Goal: Complete application form

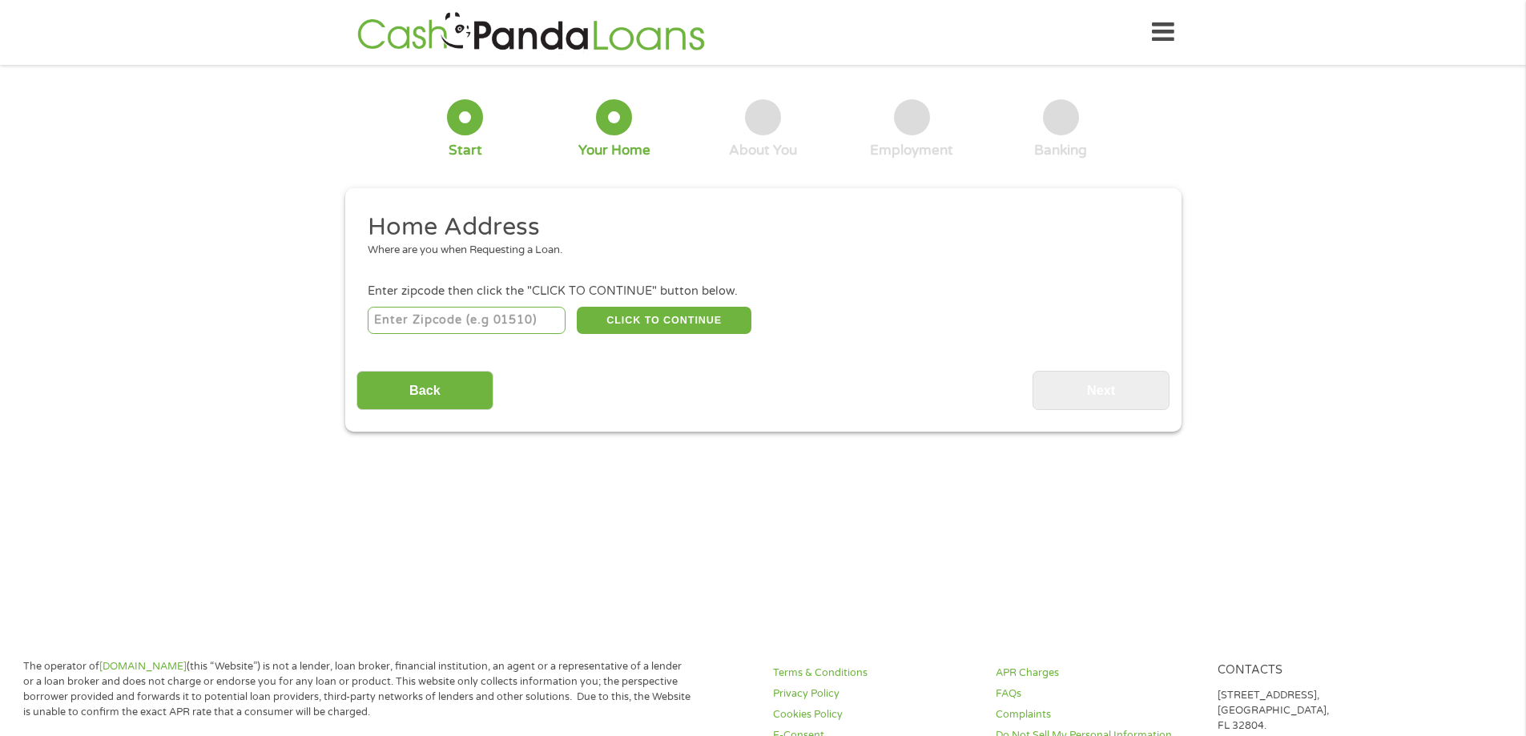
click at [531, 321] on input "number" at bounding box center [467, 320] width 198 height 27
type input "37160"
click at [680, 321] on button "CLICK TO CONTINUE" at bounding box center [664, 320] width 175 height 27
type input "37160"
type input "[GEOGRAPHIC_DATA]"
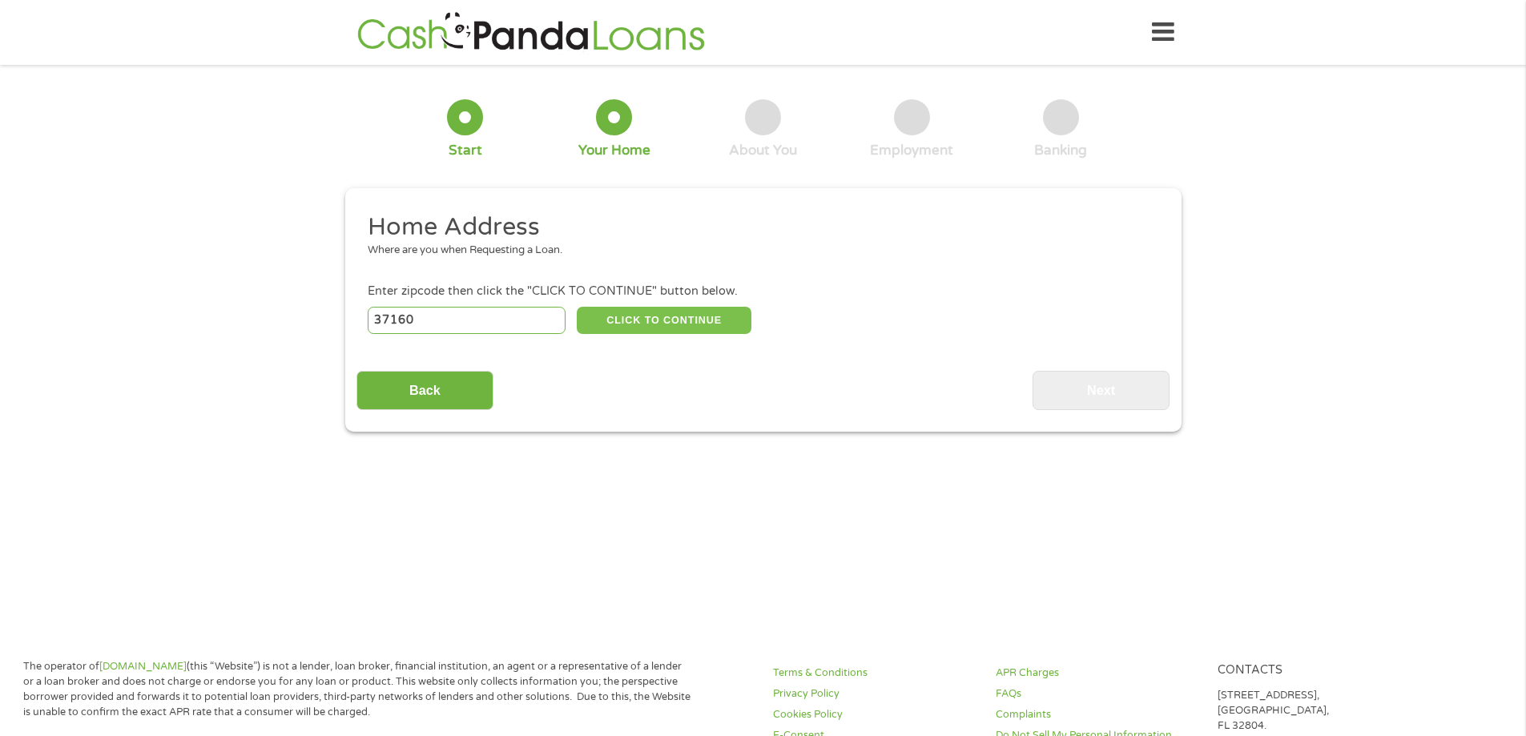
select select "[US_STATE]"
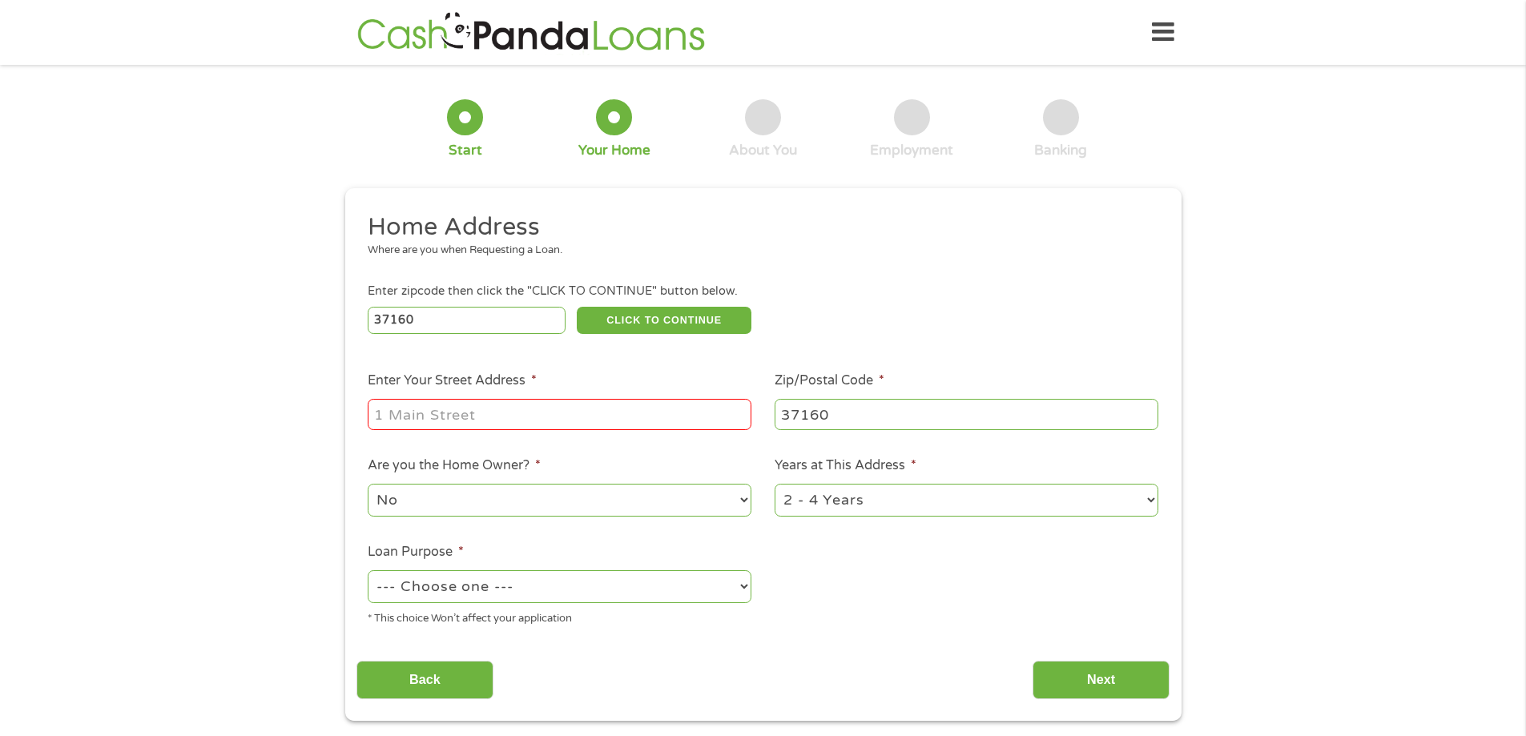
click at [647, 415] on input "Enter Your Street Address *" at bounding box center [560, 414] width 384 height 30
type input "[STREET_ADDRESS][PERSON_NAME]"
drag, startPoint x: 725, startPoint y: 502, endPoint x: 618, endPoint y: 499, distance: 107.4
click at [721, 502] on select "No Yes" at bounding box center [560, 500] width 384 height 33
select select "yes"
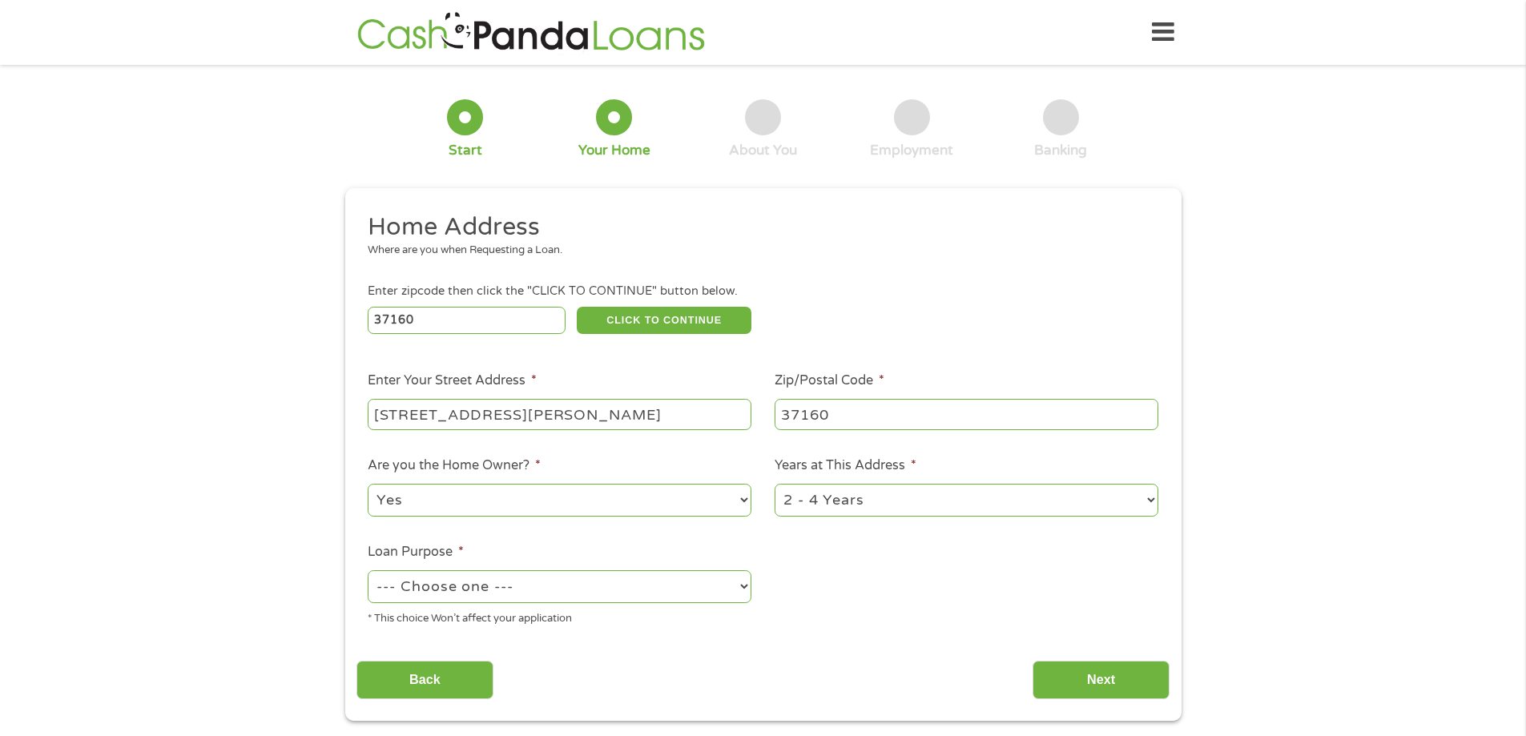
click at [368, 484] on select "No Yes" at bounding box center [560, 500] width 384 height 33
click at [895, 500] on select "1 Year or less 1 - 2 Years 2 - 4 Years Over 4 Years" at bounding box center [967, 500] width 384 height 33
select select "60months"
click at [775, 484] on select "1 Year or less 1 - 2 Years 2 - 4 Years Over 4 Years" at bounding box center [967, 500] width 384 height 33
click at [513, 584] on select "--- Choose one --- Pay Bills Debt Consolidation Home Improvement Major Purchase…" at bounding box center [560, 586] width 384 height 33
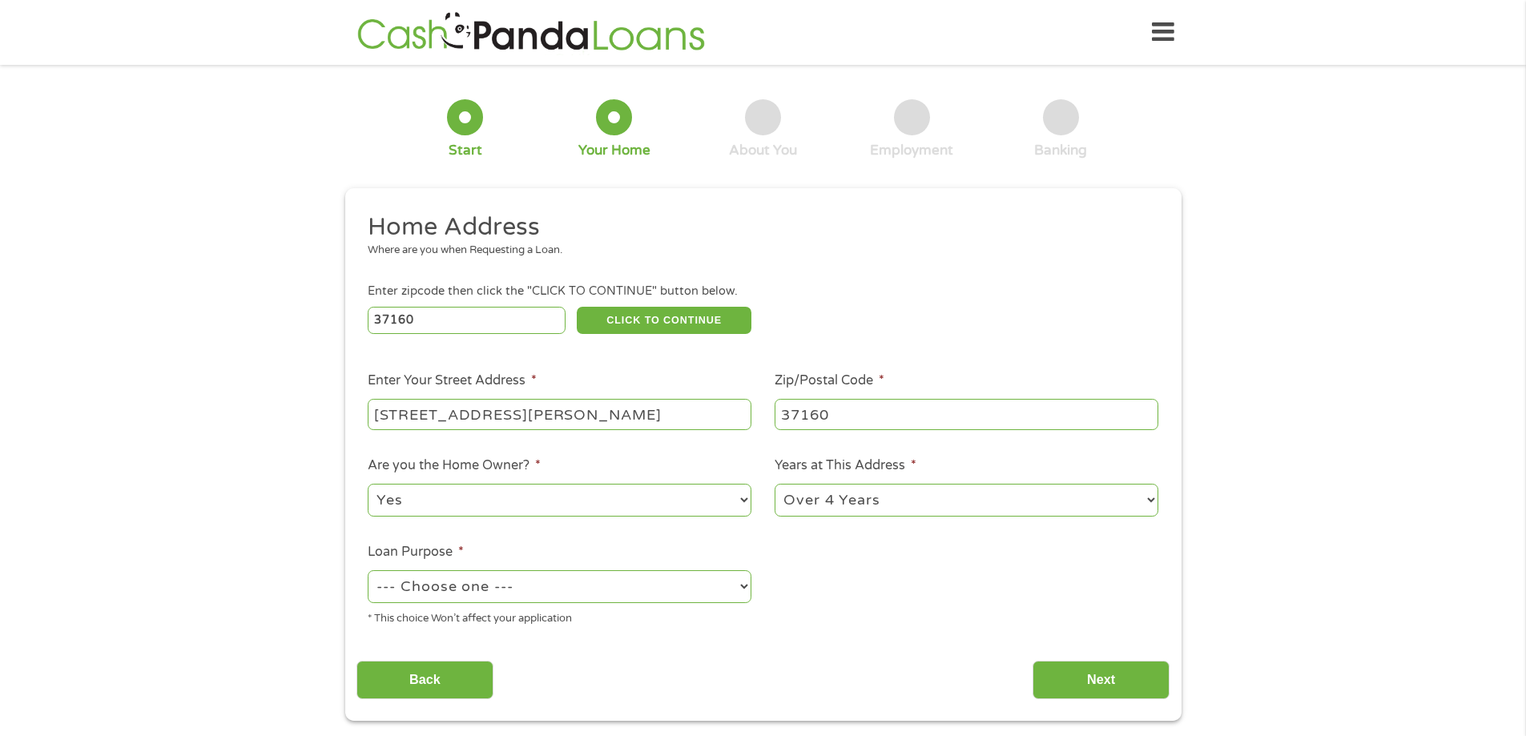
select select "medicalexpenses"
click at [368, 570] on select "--- Choose one --- Pay Bills Debt Consolidation Home Improvement Major Purchase…" at bounding box center [560, 586] width 384 height 33
click at [1118, 681] on input "Next" at bounding box center [1101, 680] width 137 height 39
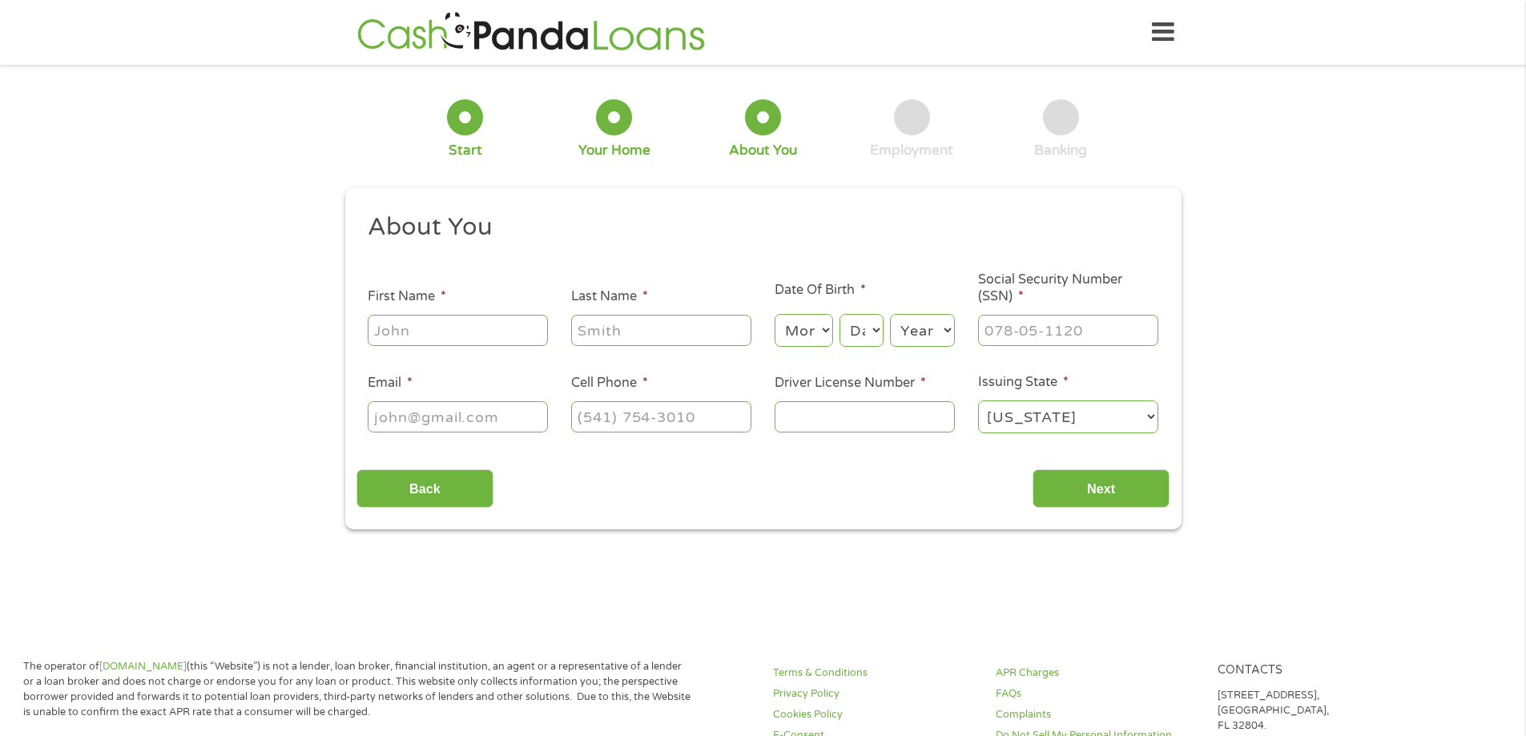
click at [490, 321] on input "First Name *" at bounding box center [458, 330] width 180 height 30
type input "[PERSON_NAME]"
type input "Coop"
click at [806, 324] on select "Month 1 2 3 4 5 6 7 8 9 10 11 12" at bounding box center [804, 330] width 58 height 33
select select "2"
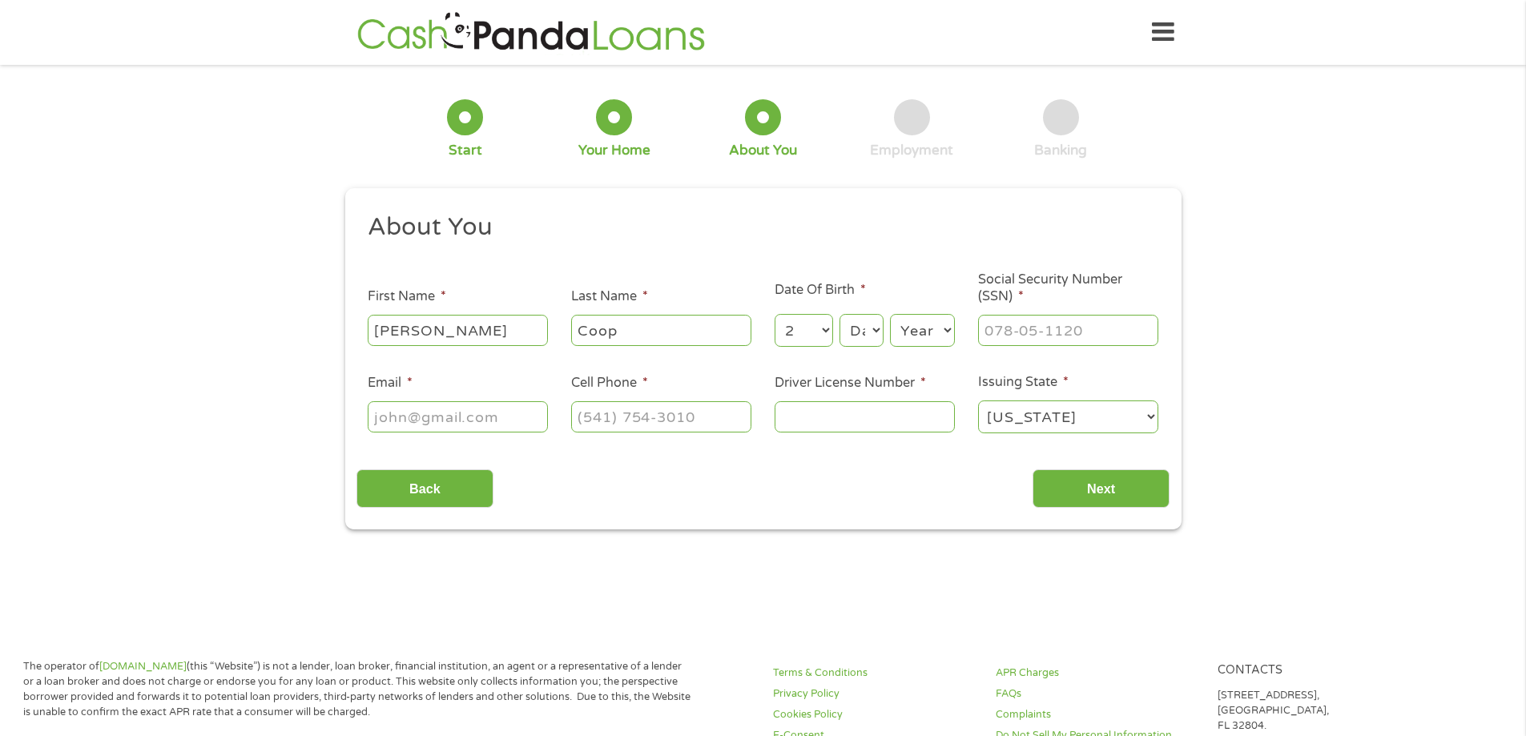
click at [775, 314] on select "Month 1 2 3 4 5 6 7 8 9 10 11 12" at bounding box center [804, 330] width 58 height 33
click at [871, 328] on select "Day 1 2 3 4 5 6 7 8 9 10 11 12 13 14 15 16 17 18 19 20 21 22 23 24 25 26 27 28 …" at bounding box center [861, 330] width 43 height 33
select select "11"
click at [840, 314] on select "Day 1 2 3 4 5 6 7 8 9 10 11 12 13 14 15 16 17 18 19 20 21 22 23 24 25 26 27 28 …" at bounding box center [861, 330] width 43 height 33
click at [933, 336] on select "Year [DATE] 2006 2005 2004 2003 2002 2001 2000 1999 1998 1997 1996 1995 1994 19…" at bounding box center [922, 330] width 65 height 33
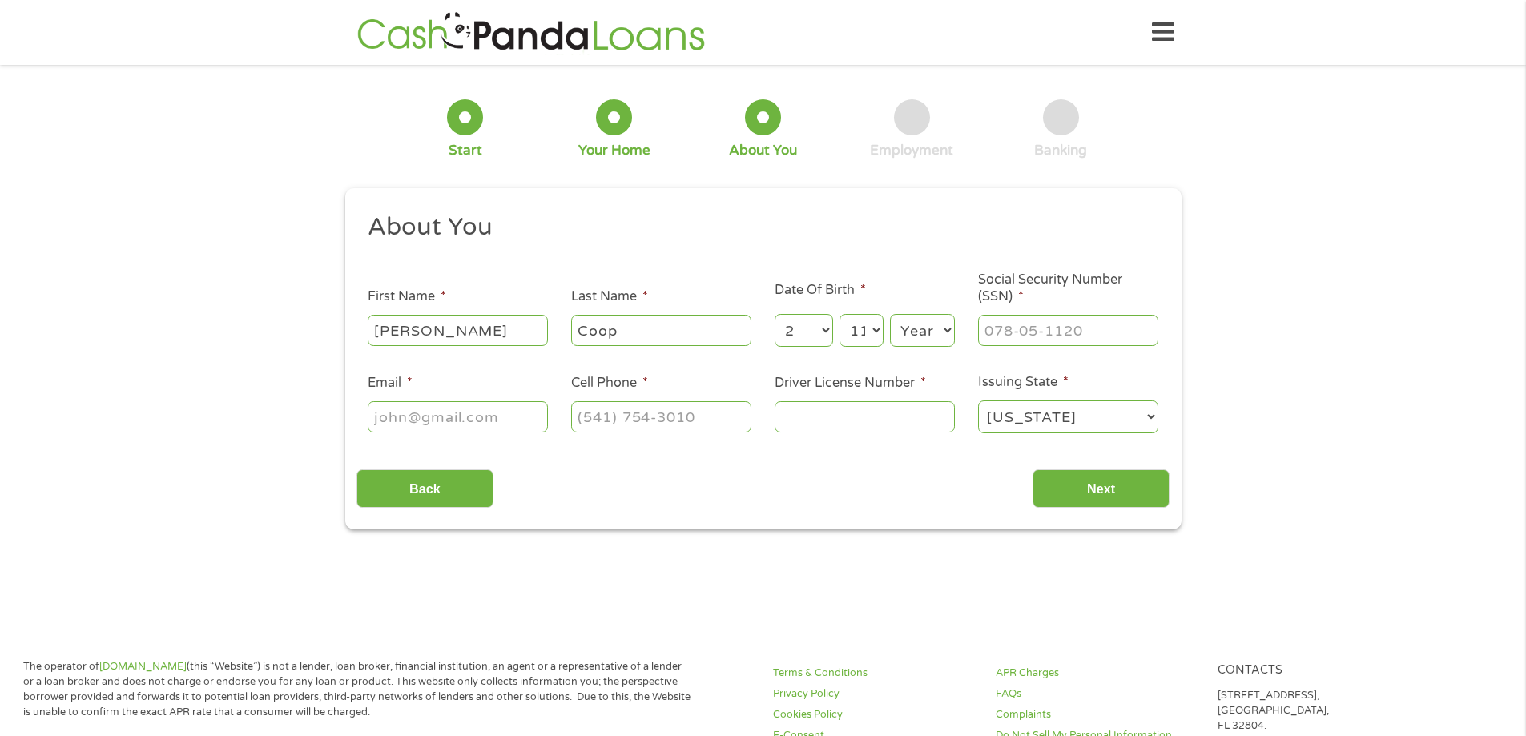
select select "1983"
click at [890, 314] on select "Year [DATE] 2006 2005 2004 2003 2002 2001 2000 1999 1998 1997 1996 1995 1994 19…" at bounding box center [922, 330] width 65 height 33
click at [1013, 323] on input "___-__-____" at bounding box center [1068, 330] width 180 height 30
type input "413-41-6002"
click at [513, 407] on input "Email *" at bounding box center [458, 416] width 180 height 30
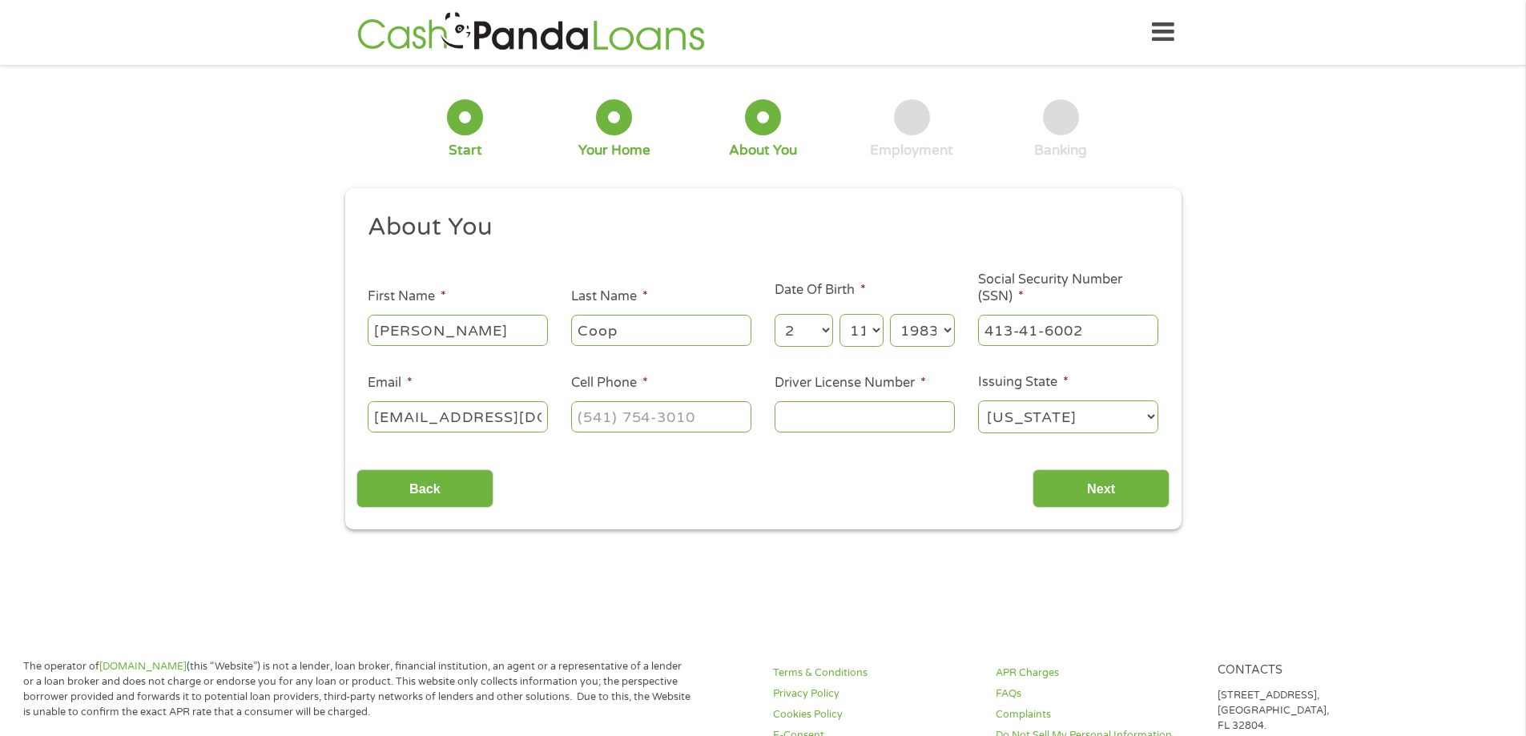
scroll to position [0, 10]
type input "[EMAIL_ADDRESS][DOMAIN_NAME]"
click at [674, 412] on input "(___) ___-____" at bounding box center [661, 416] width 180 height 30
type input "[PHONE_NUMBER]"
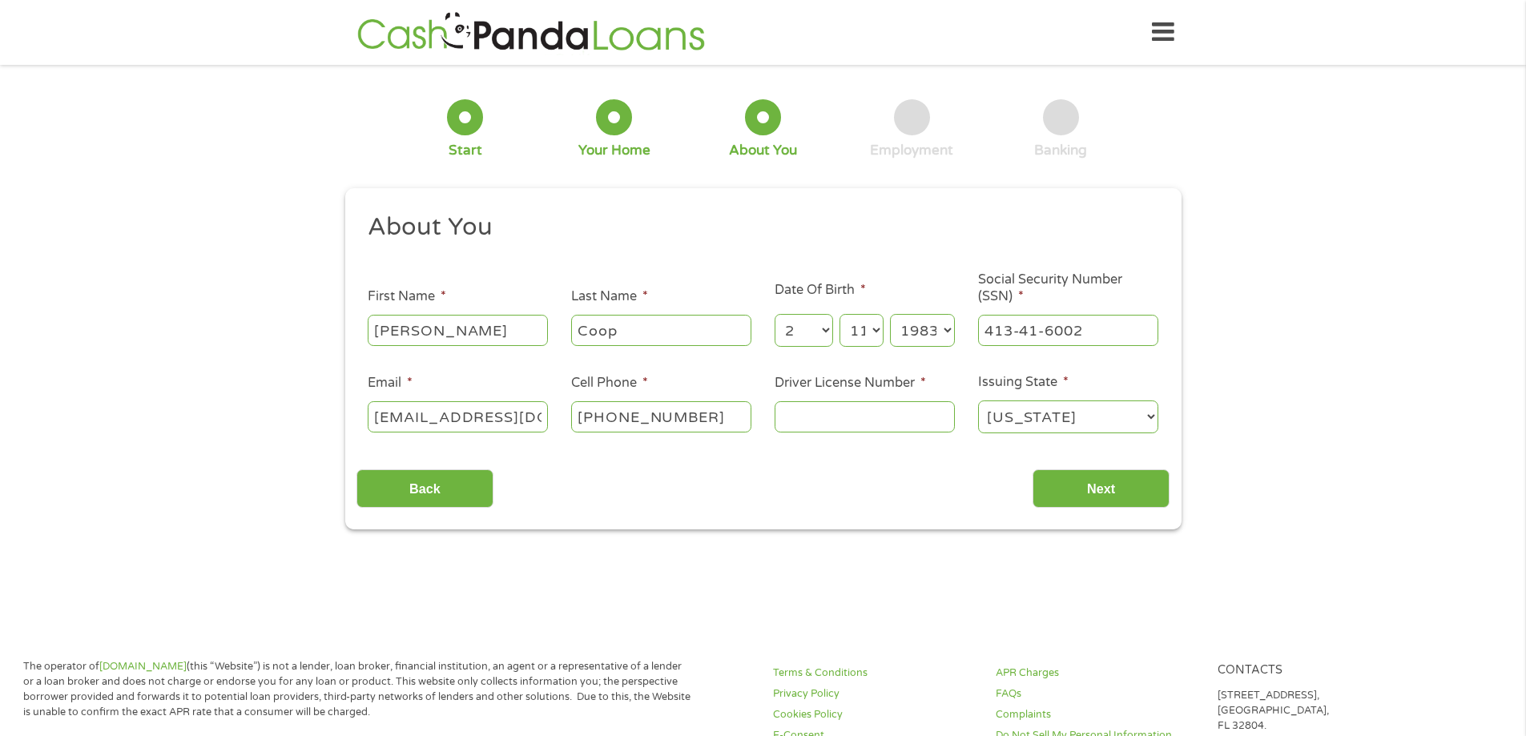
click at [820, 418] on input "Driver License Number *" at bounding box center [865, 416] width 180 height 30
type input "91007207"
click at [1075, 487] on input "Next" at bounding box center [1101, 489] width 137 height 39
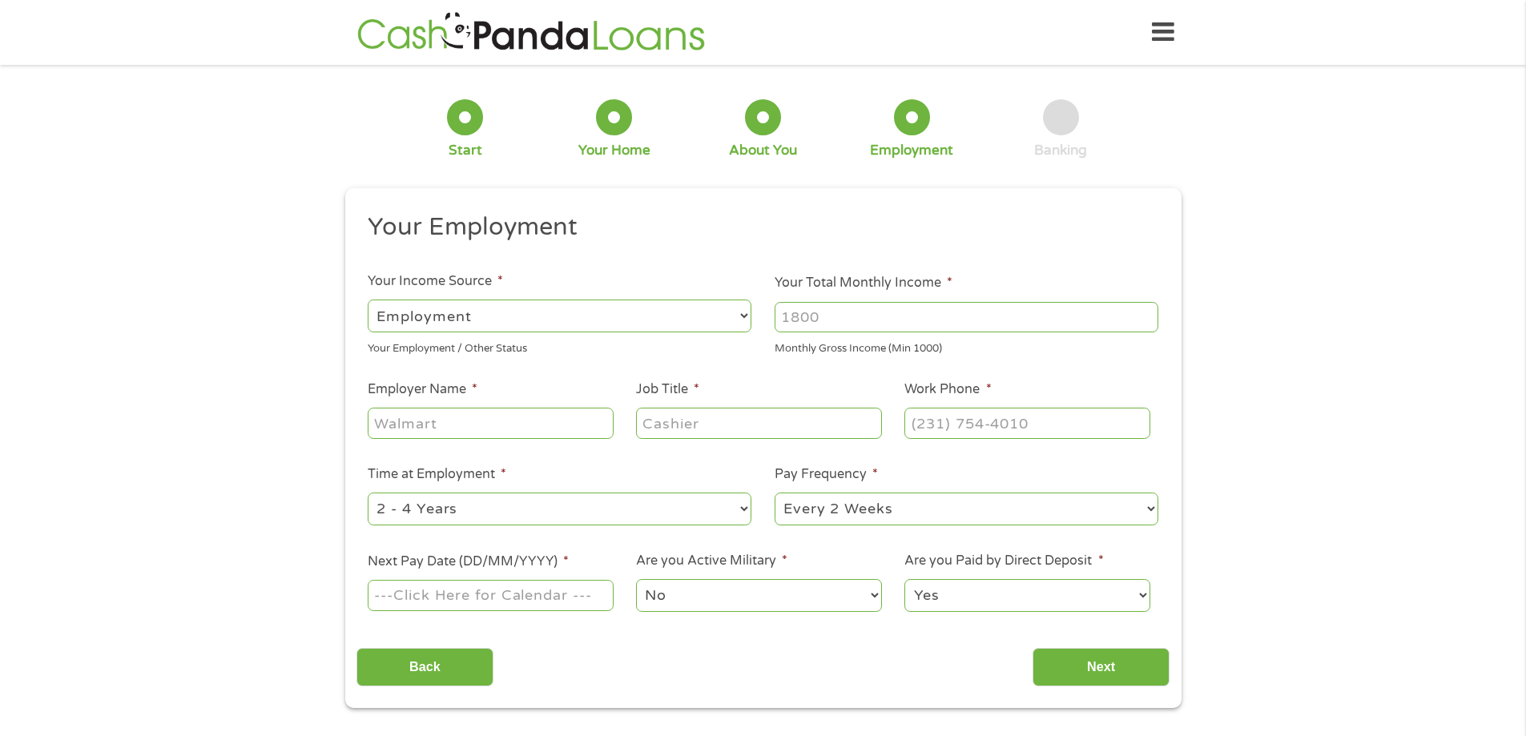
scroll to position [6, 6]
click at [893, 324] on input "Your Total Monthly Income *" at bounding box center [967, 317] width 384 height 30
type input "2000"
click at [498, 427] on input "Employer Name *" at bounding box center [490, 423] width 245 height 30
type input "[PERSON_NAME]"
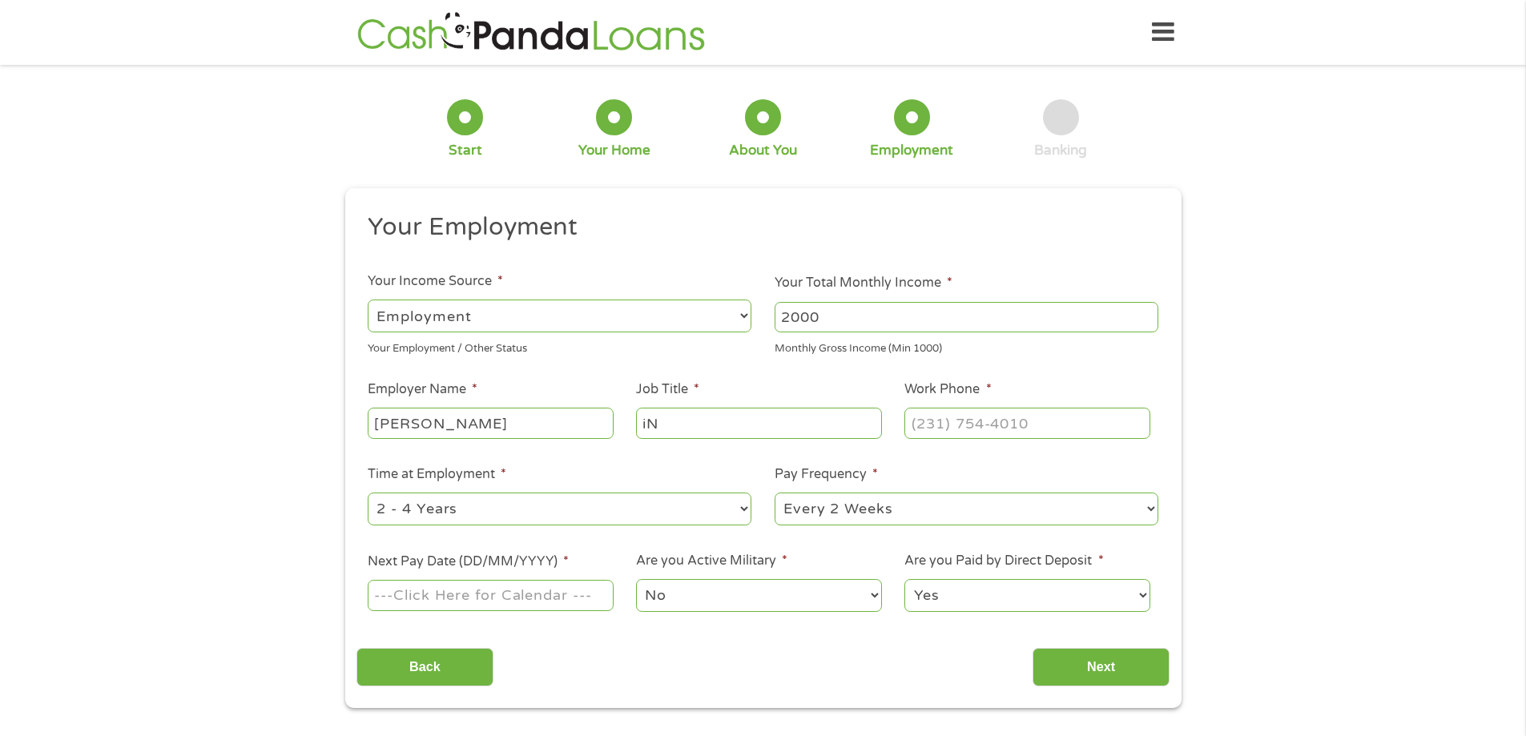
type input "i"
type input "Inventory Coordinator"
type input "[PHONE_NUMBER]"
click at [518, 506] on select "--- Choose one --- 1 Year or less 1 - 2 Years 2 - 4 Years Over 4 Years" at bounding box center [560, 509] width 384 height 33
select select "60months"
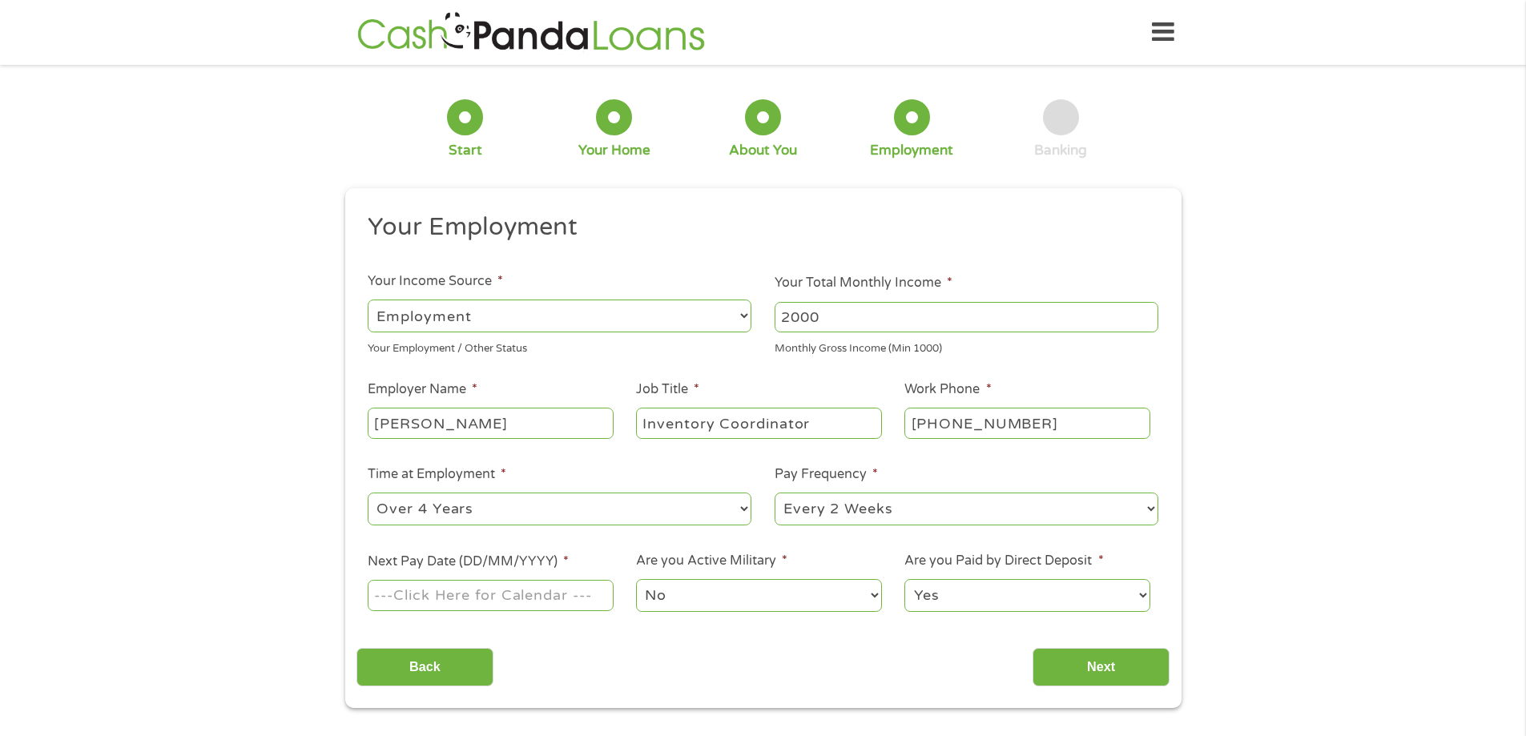
click at [368, 493] on select "--- Choose one --- 1 Year or less 1 - 2 Years 2 - 4 Years Over 4 Years" at bounding box center [560, 509] width 384 height 33
click at [901, 506] on select "--- Choose one --- Every 2 Weeks Every Week Monthly Semi-Monthly" at bounding box center [967, 509] width 384 height 33
click at [775, 493] on select "--- Choose one --- Every 2 Weeks Every Week Monthly Semi-Monthly" at bounding box center [967, 509] width 384 height 33
click at [508, 599] on input "Next Pay Date (DD/MM/YYYY) *" at bounding box center [490, 595] width 245 height 30
type input "[DATE]"
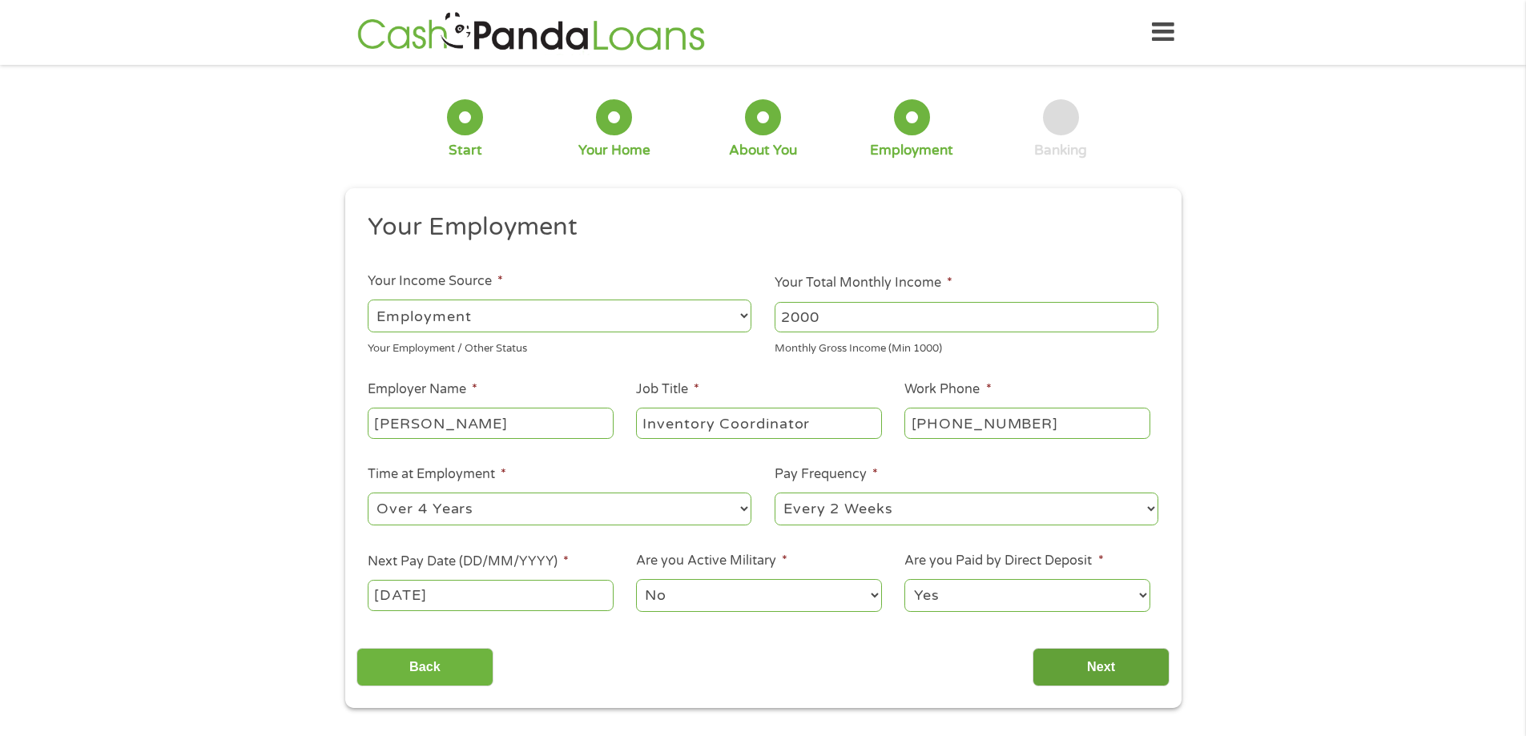
click at [1097, 668] on input "Next" at bounding box center [1101, 667] width 137 height 39
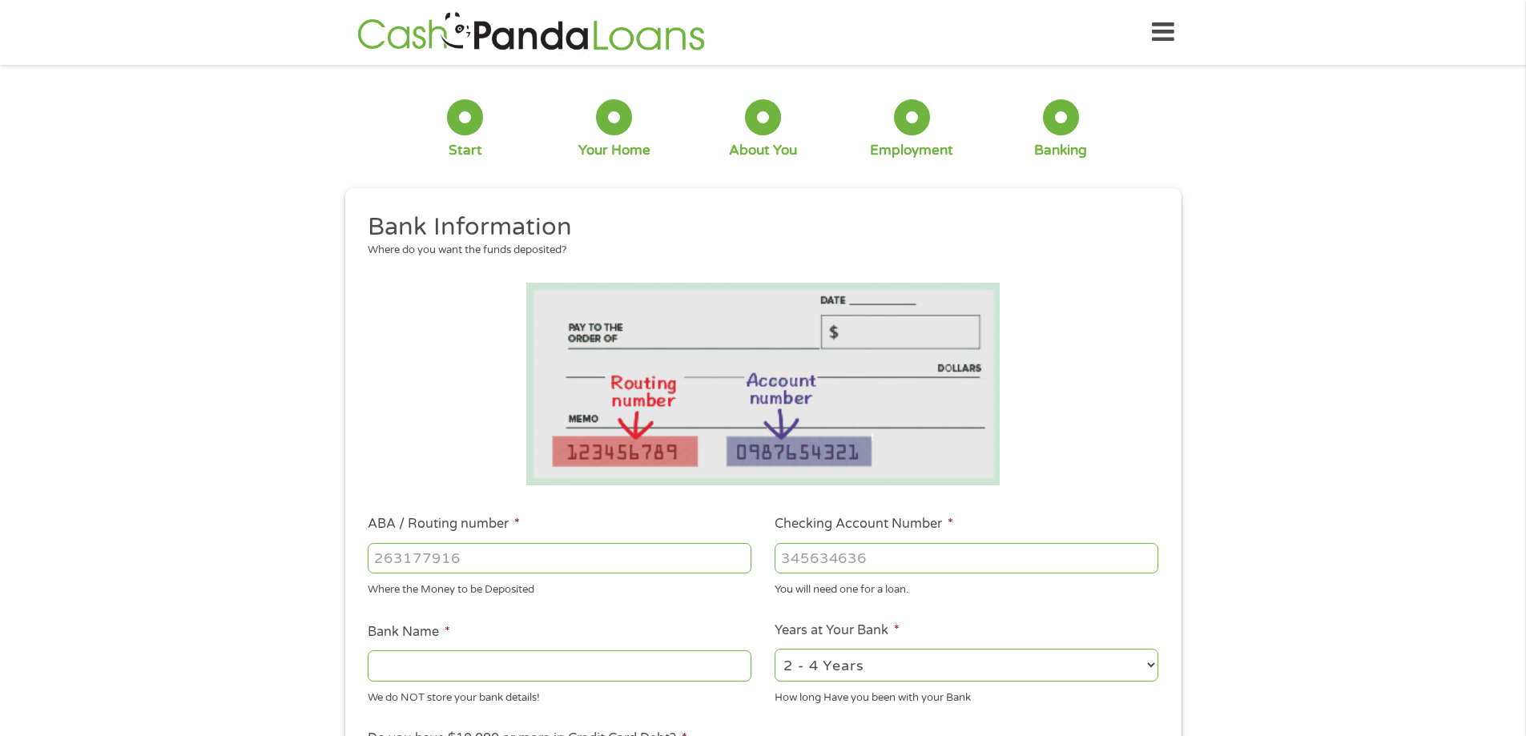
click at [420, 562] on input "ABA / Routing number *" at bounding box center [560, 558] width 384 height 30
type input "264181574"
type input "HERITAGE SOUTH COMMUNITY CU"
type input "264181574"
click at [824, 550] on input "Checking Account Number *" at bounding box center [967, 558] width 384 height 30
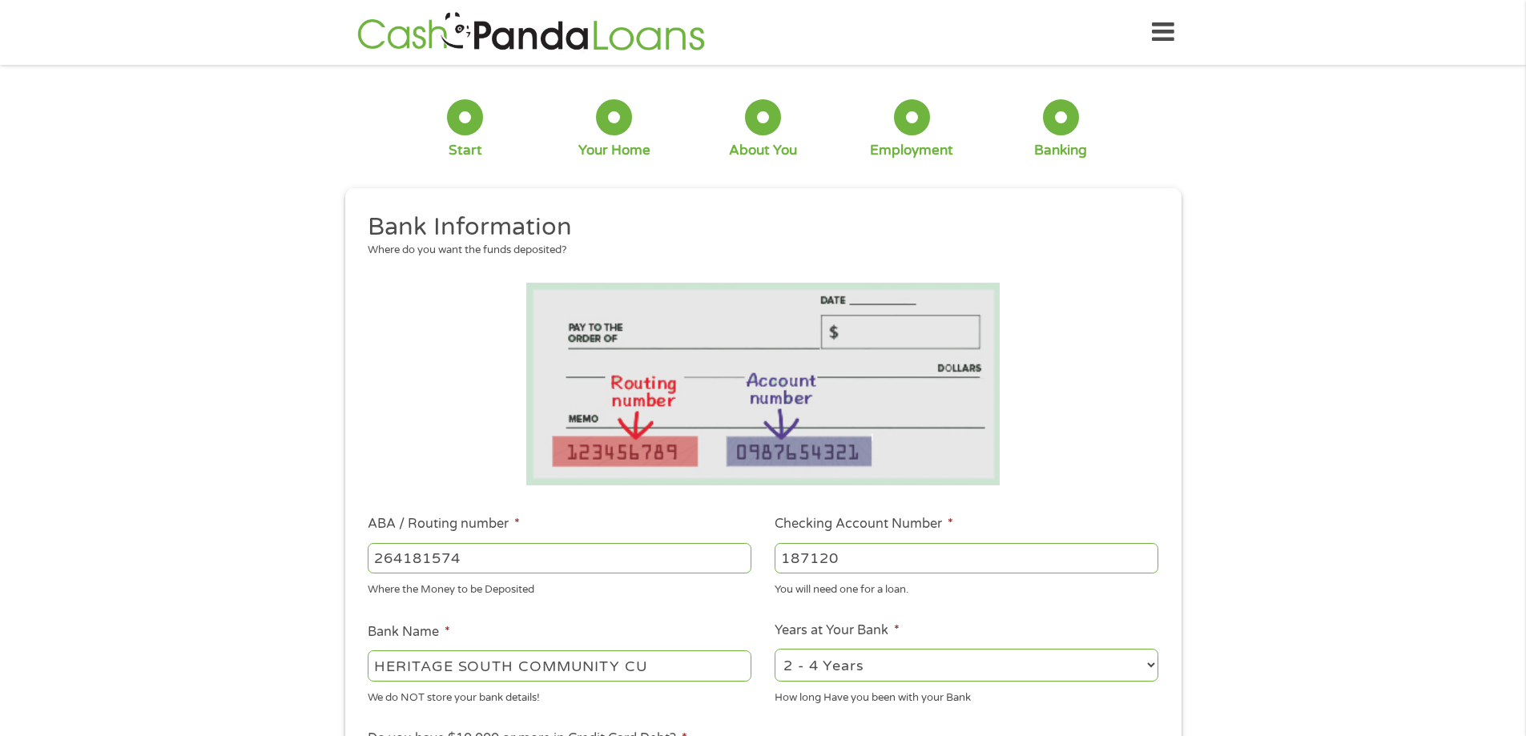
type input "187120"
click at [864, 660] on select "2 - 4 Years 6 - 12 Months 1 - 2 Years Over 4 Years" at bounding box center [967, 665] width 384 height 33
select select "60months"
click at [775, 649] on select "2 - 4 Years 6 - 12 Months 1 - 2 Years Over 4 Years" at bounding box center [967, 665] width 384 height 33
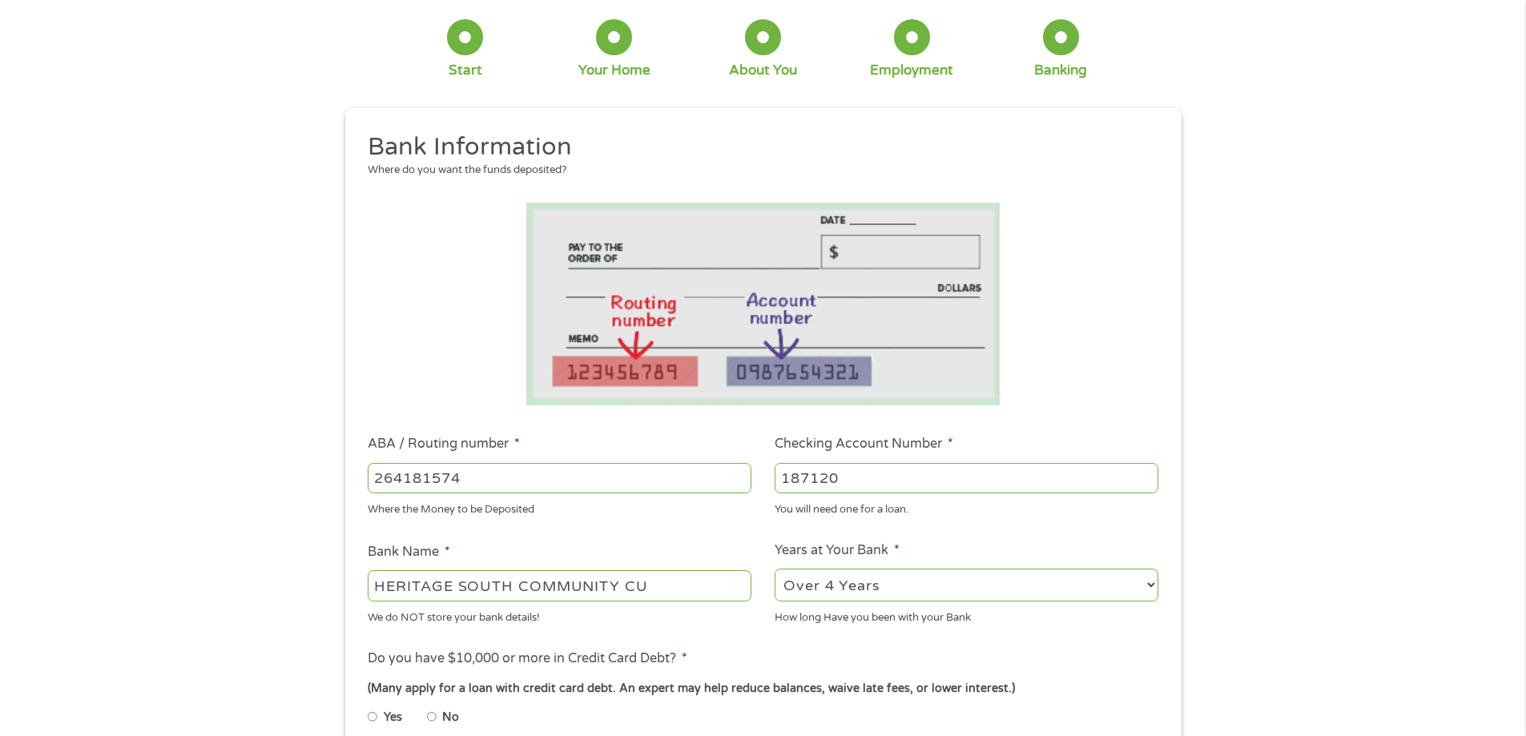
scroll to position [160, 0]
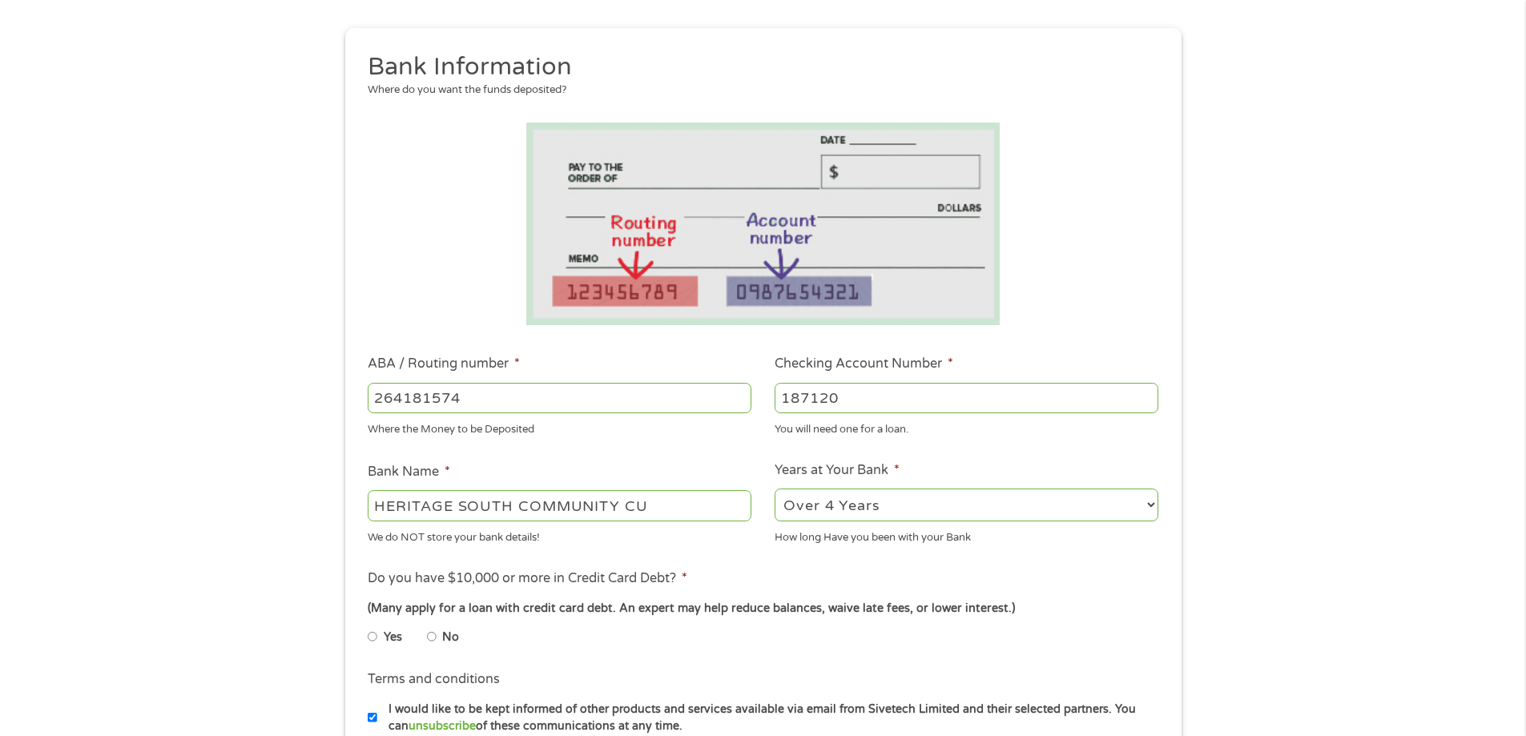
click at [433, 633] on input "No" at bounding box center [432, 637] width 10 height 26
radio input "true"
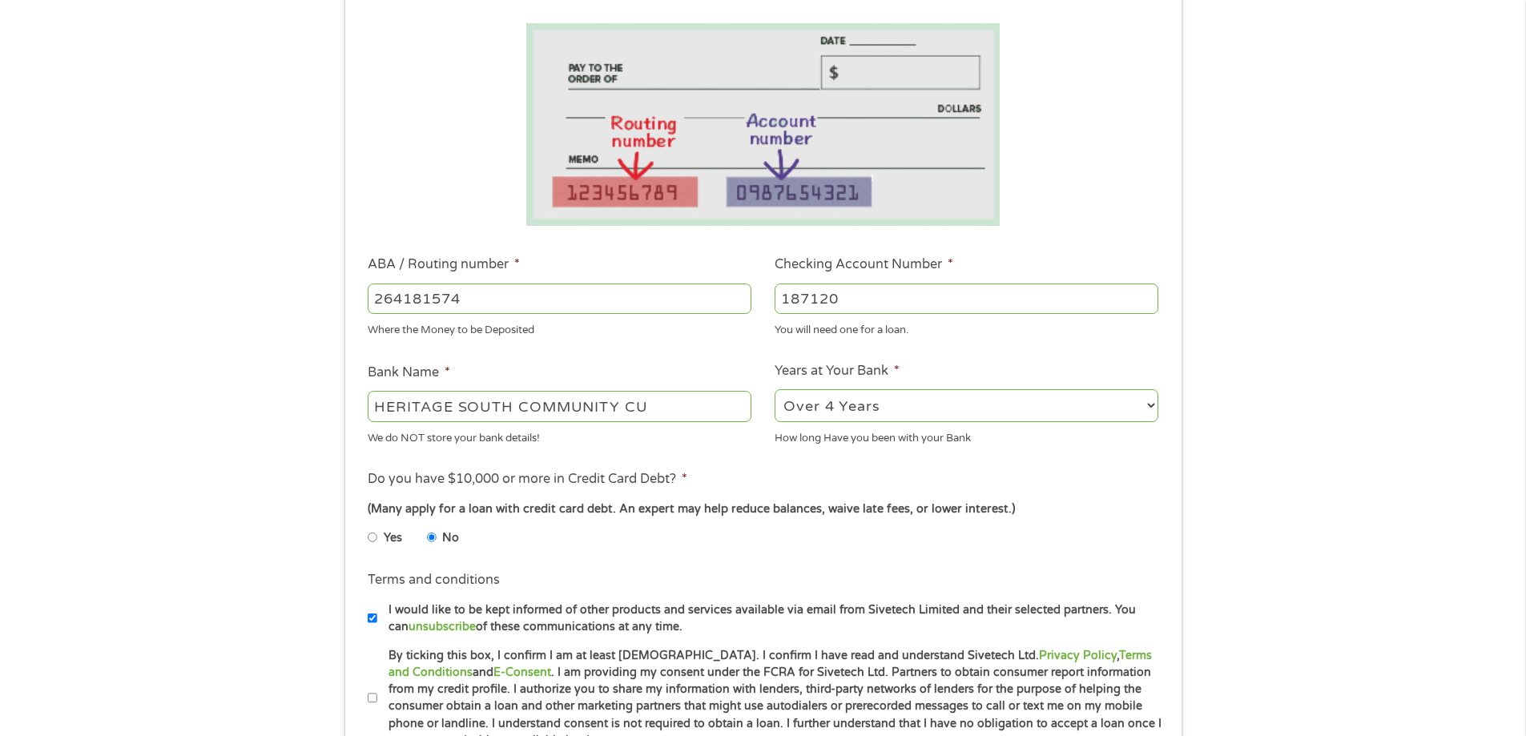
scroll to position [401, 0]
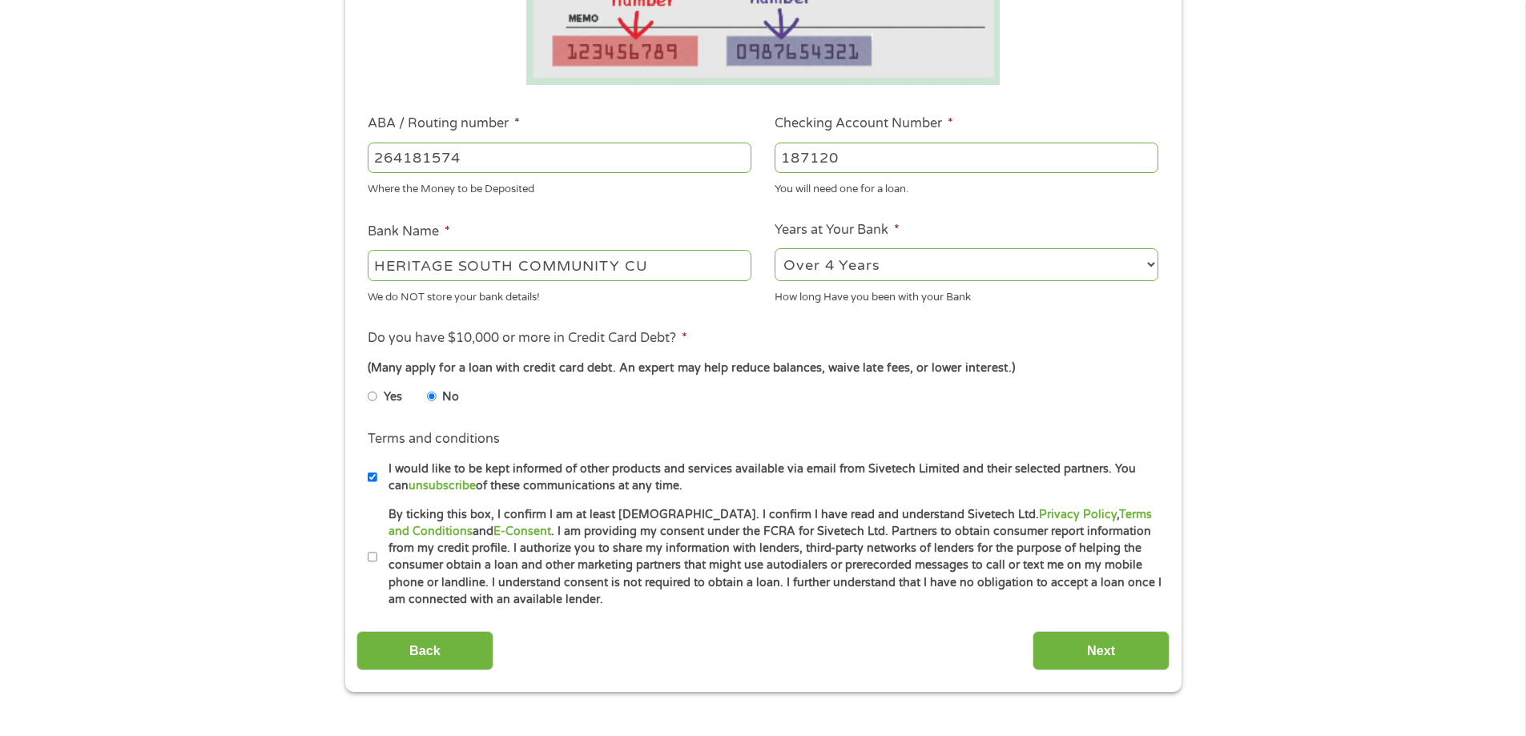
click at [374, 558] on input "By ticking this box, I confirm I am at least [DEMOGRAPHIC_DATA]. I confirm I ha…" at bounding box center [373, 558] width 10 height 26
checkbox input "true"
click at [1090, 652] on input "Next" at bounding box center [1101, 650] width 137 height 39
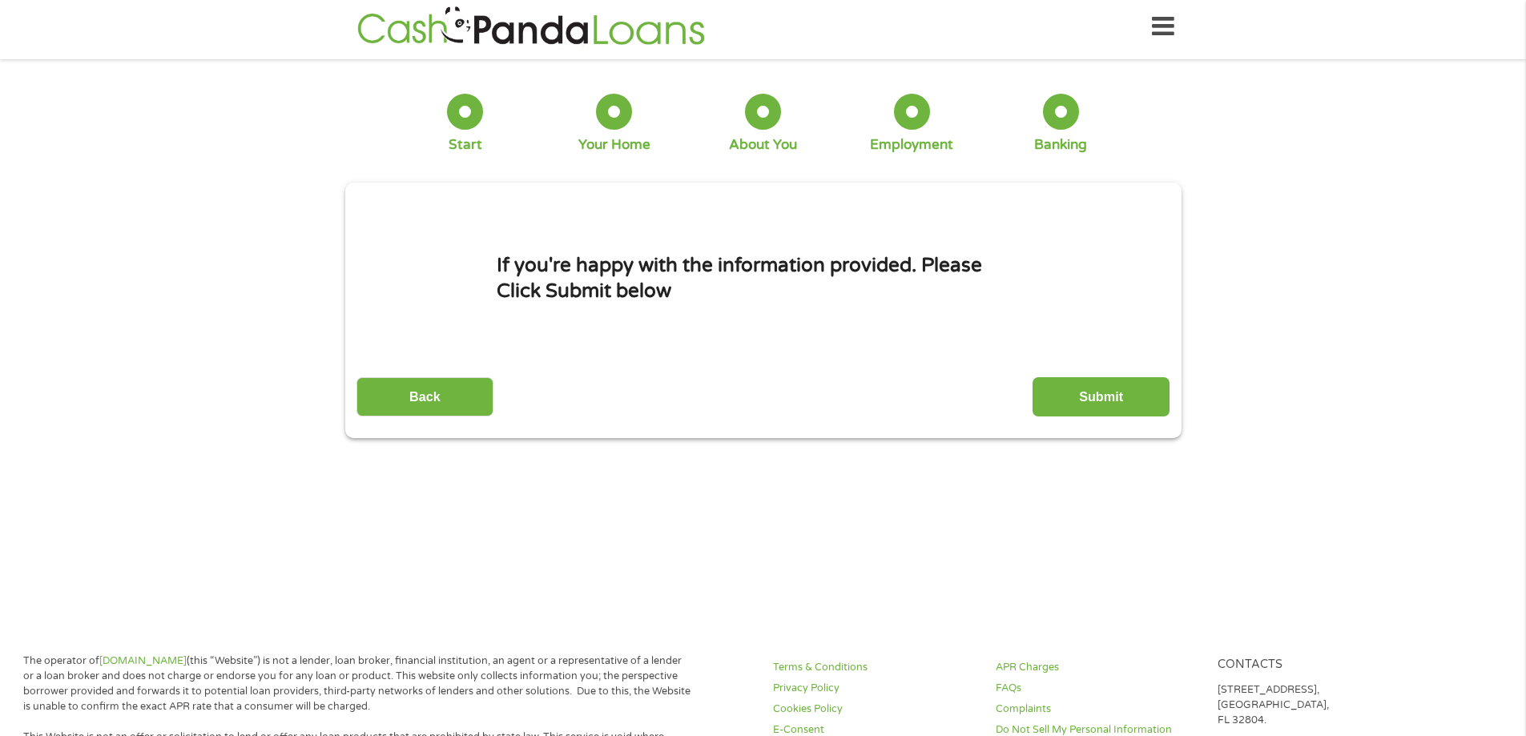
scroll to position [0, 0]
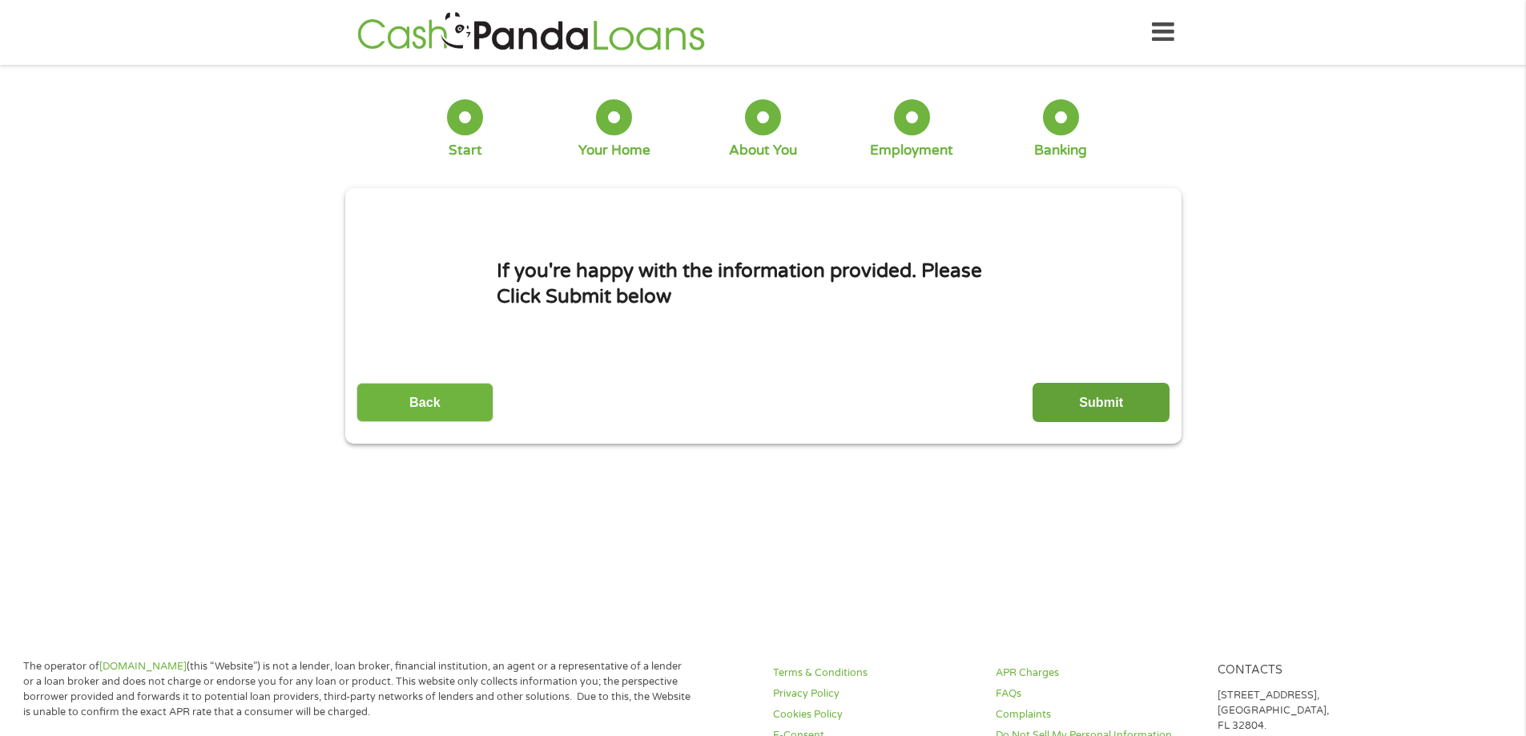
click at [1102, 404] on input "Submit" at bounding box center [1101, 402] width 137 height 39
